Goal: Task Accomplishment & Management: Use online tool/utility

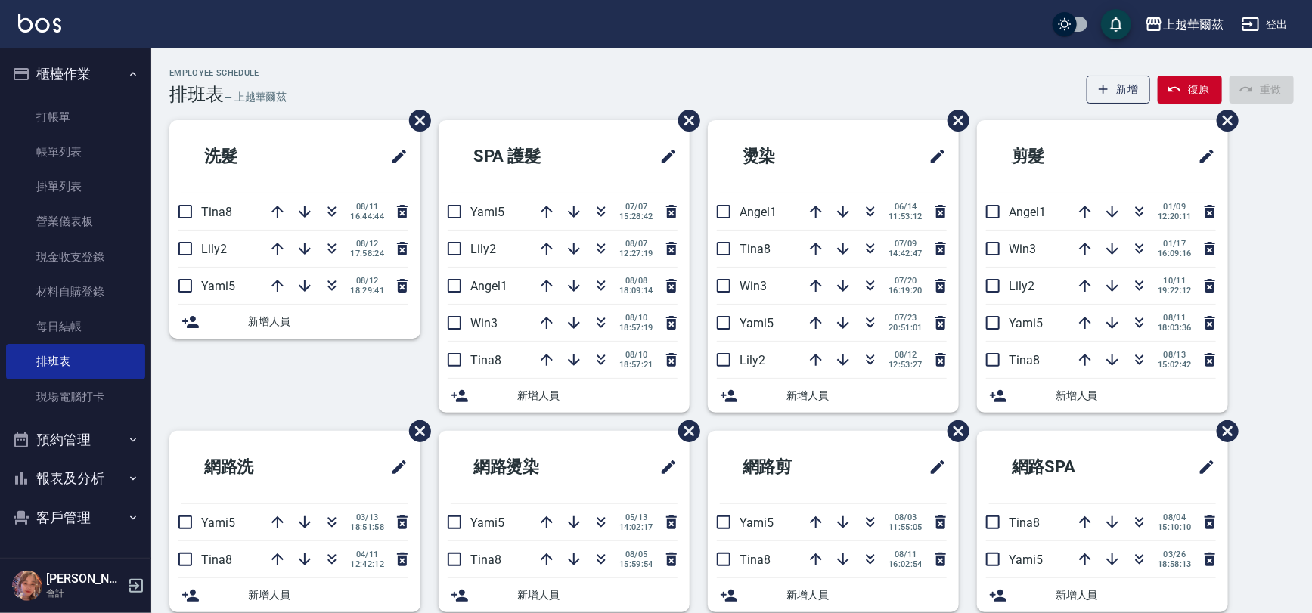
click at [95, 400] on link "現場電腦打卡" at bounding box center [75, 397] width 139 height 35
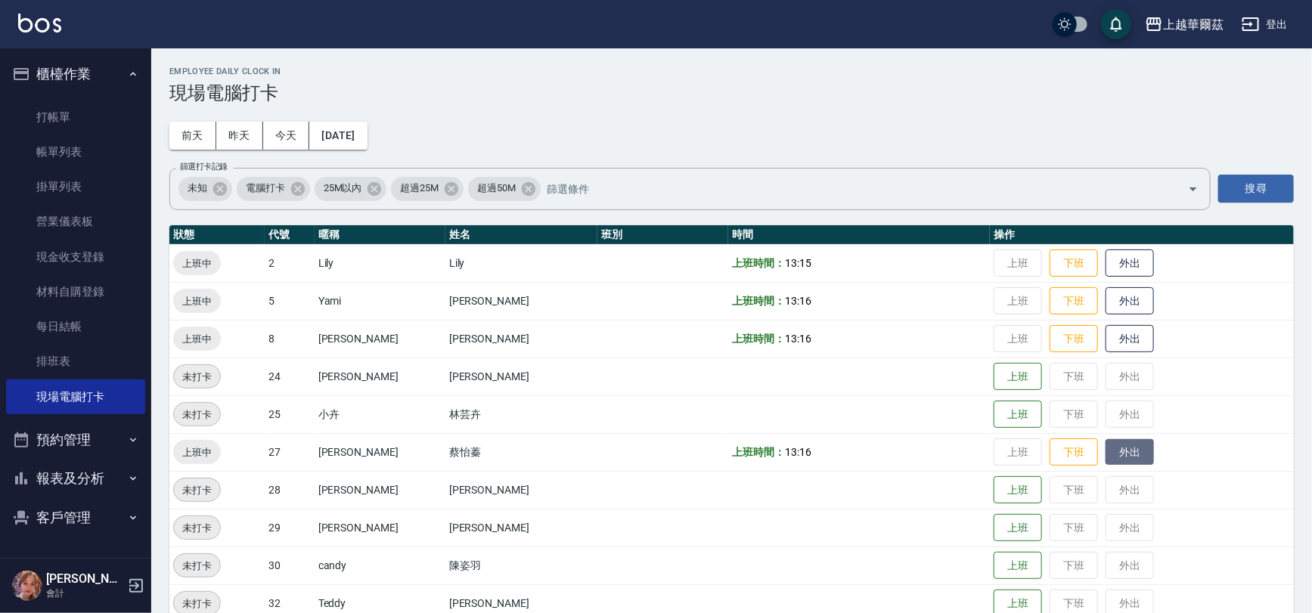
click at [1106, 456] on button "外出" at bounding box center [1130, 452] width 48 height 26
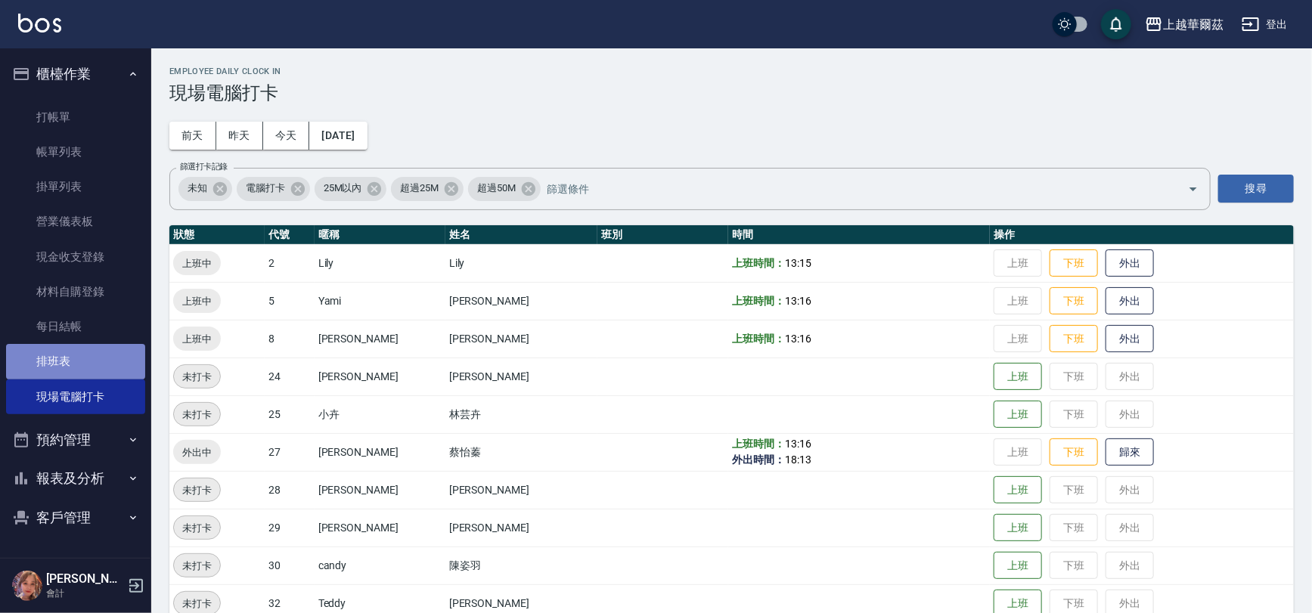
click at [64, 369] on link "排班表" at bounding box center [75, 361] width 139 height 35
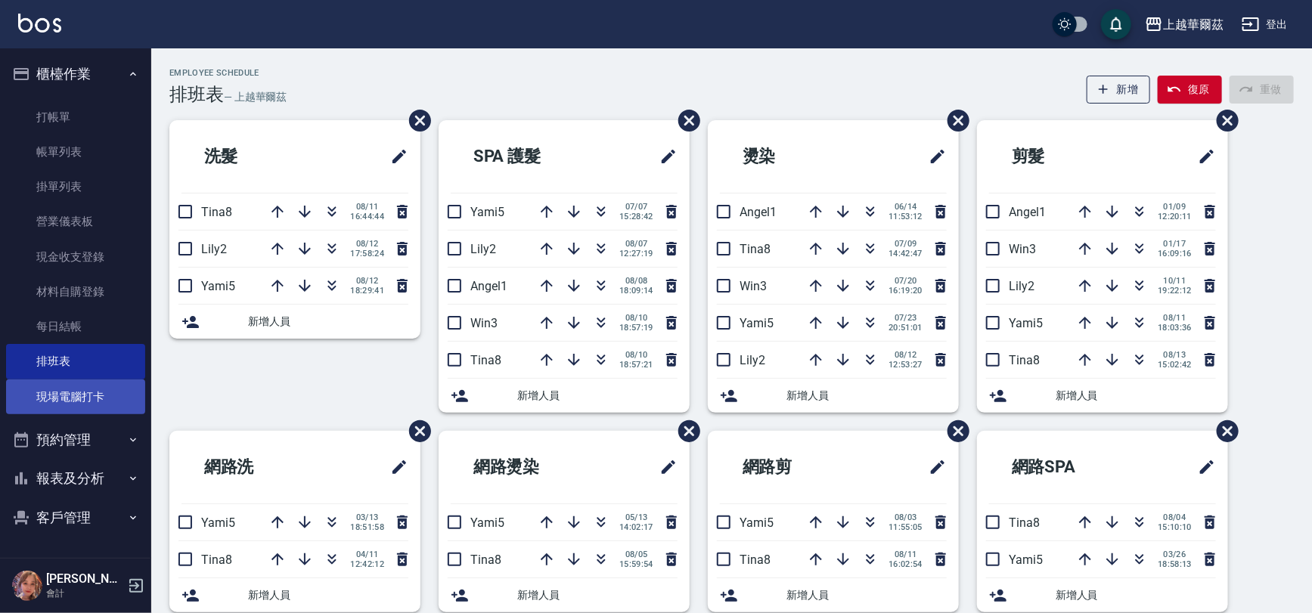
click at [64, 386] on link "現場電腦打卡" at bounding box center [75, 397] width 139 height 35
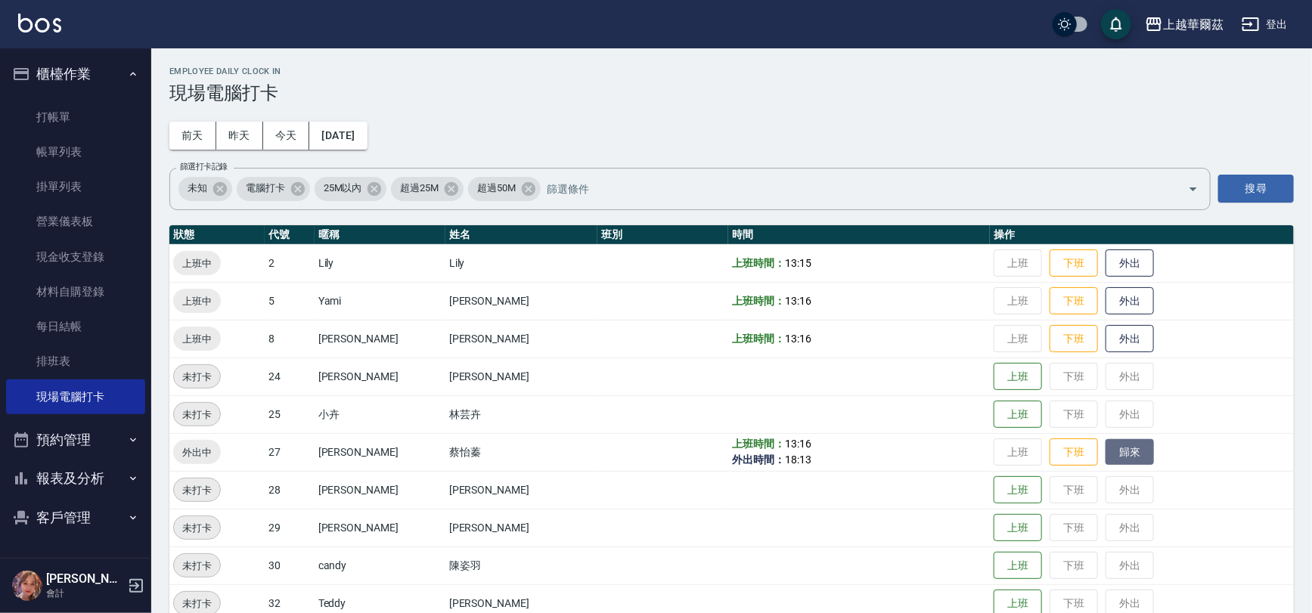
click at [1106, 446] on button "歸來" at bounding box center [1130, 452] width 48 height 26
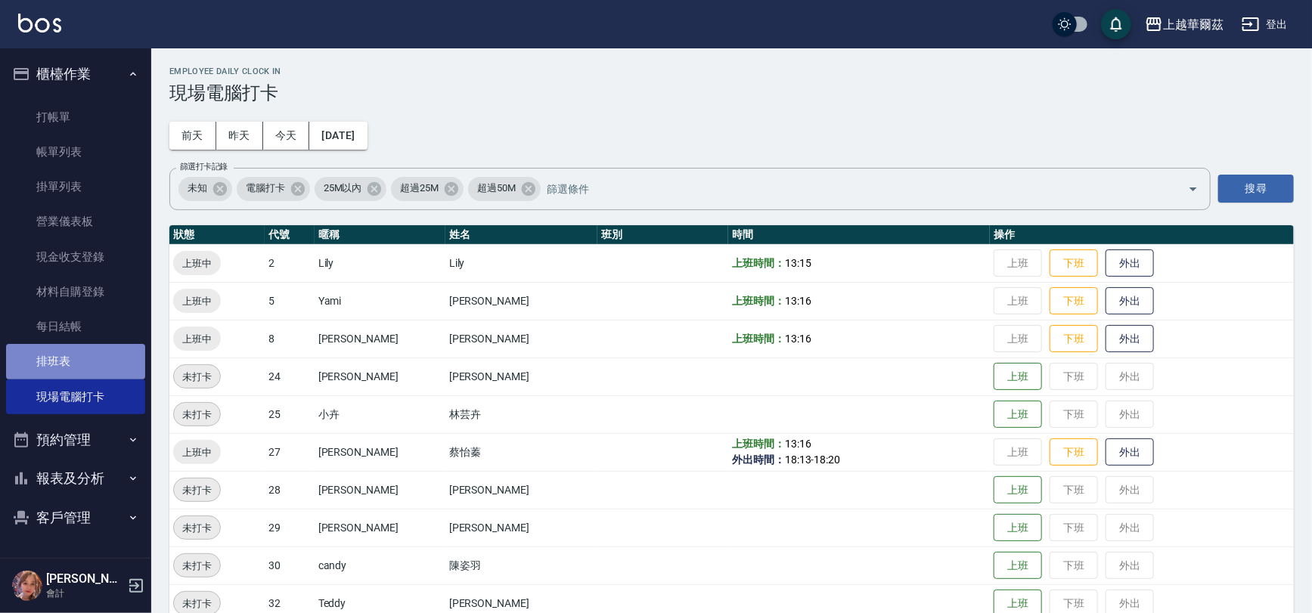
click at [66, 357] on link "排班表" at bounding box center [75, 361] width 139 height 35
